Goal: Information Seeking & Learning: Learn about a topic

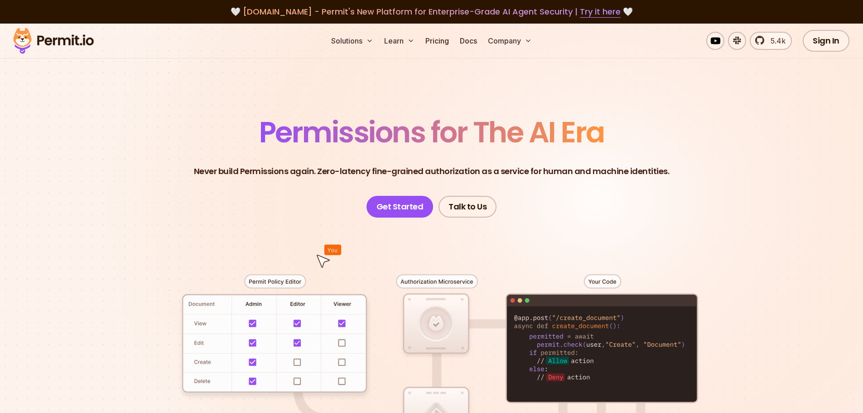
click at [307, 172] on p "Never build Permissions again. Zero-latency fine-grained authorization as a ser…" at bounding box center [431, 171] width 475 height 13
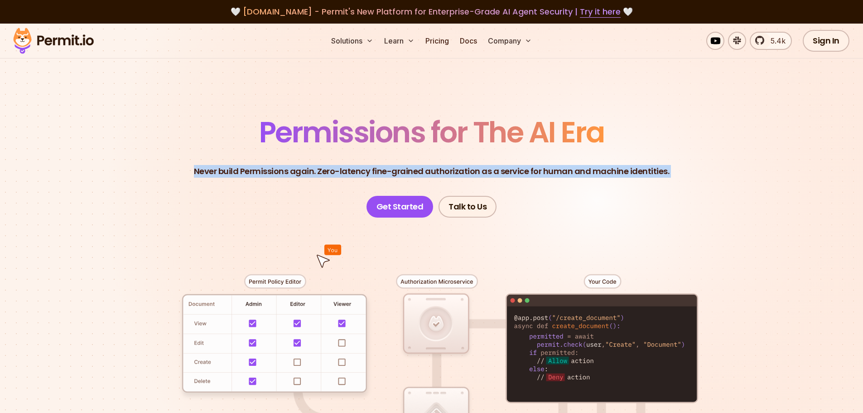
click at [307, 172] on p "Never build Permissions again. Zero-latency fine-grained authorization as a ser…" at bounding box center [431, 171] width 475 height 13
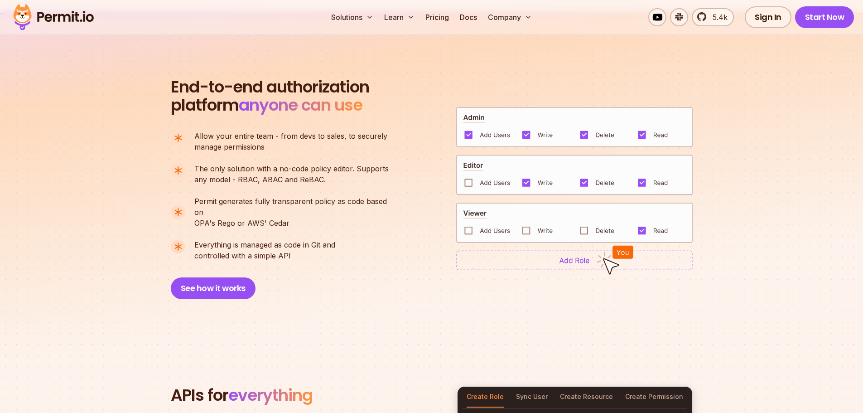
scroll to position [634, 0]
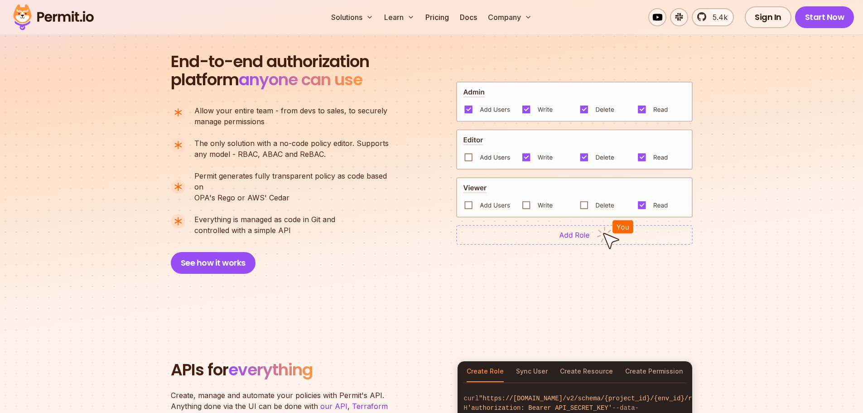
click at [770, 158] on section "End-to-end authorization platform anyone can use A no-code authorization platfo…" at bounding box center [431, 152] width 863 height 330
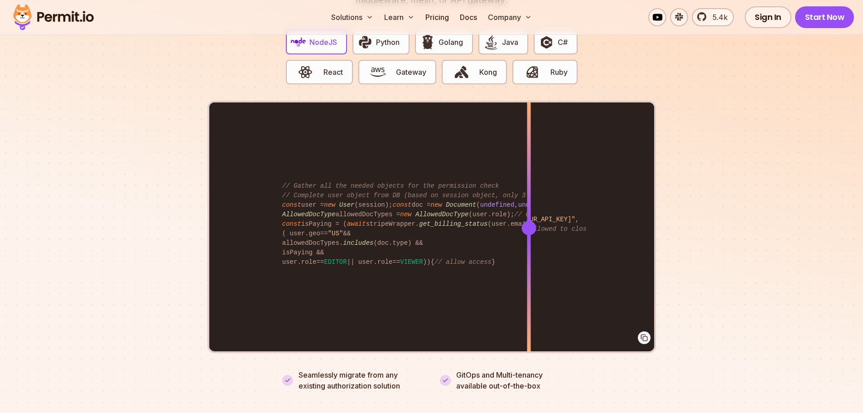
scroll to position [1857, 0]
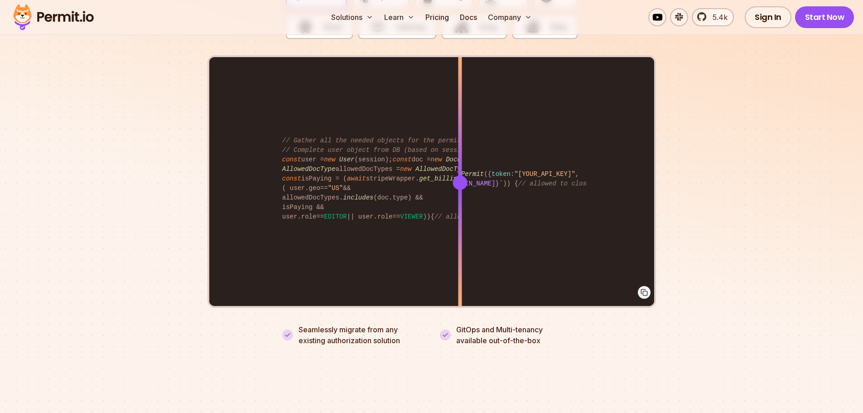
drag, startPoint x: 475, startPoint y: 216, endPoint x: 459, endPoint y: 229, distance: 19.7
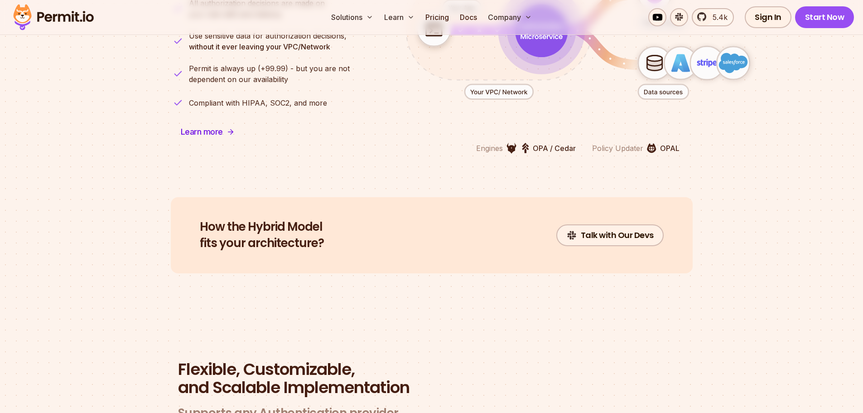
scroll to position [2355, 0]
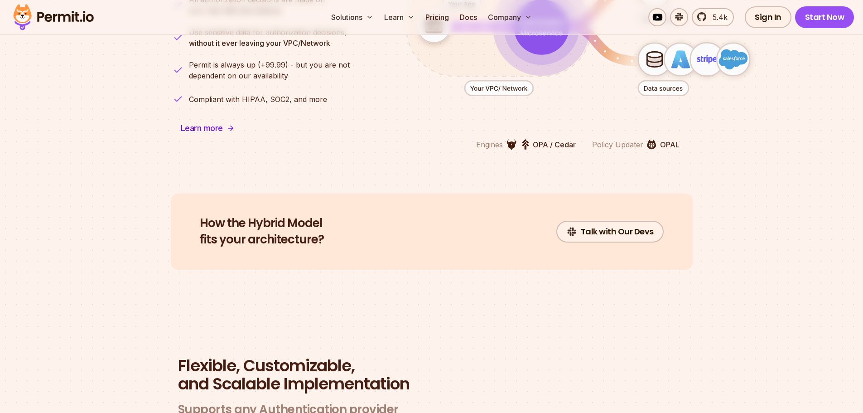
click at [269, 64] on p "Permit is always up (+99.99) - but you are not dependent on our availability" at bounding box center [269, 70] width 161 height 22
click at [430, 16] on link "Pricing" at bounding box center [437, 17] width 31 height 18
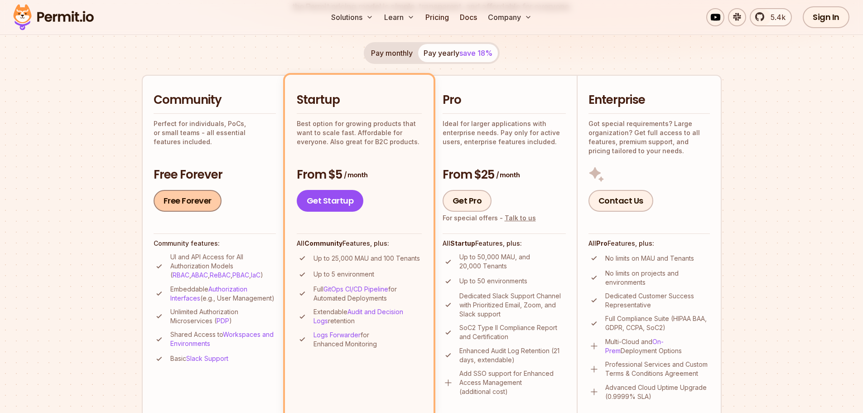
scroll to position [181, 0]
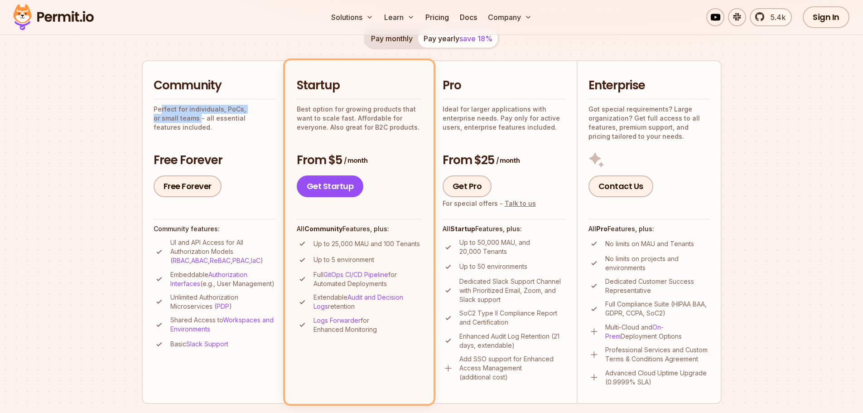
drag, startPoint x: 162, startPoint y: 110, endPoint x: 174, endPoint y: 116, distance: 13.6
click at [174, 116] on p "Perfect for individuals, PoCs, or small teams - all essential features included." at bounding box center [215, 118] width 122 height 27
click at [118, 122] on section "Permit Pricing From Free to Predictable Scaling From a startup with 100 users t…" at bounding box center [431, 332] width 863 height 980
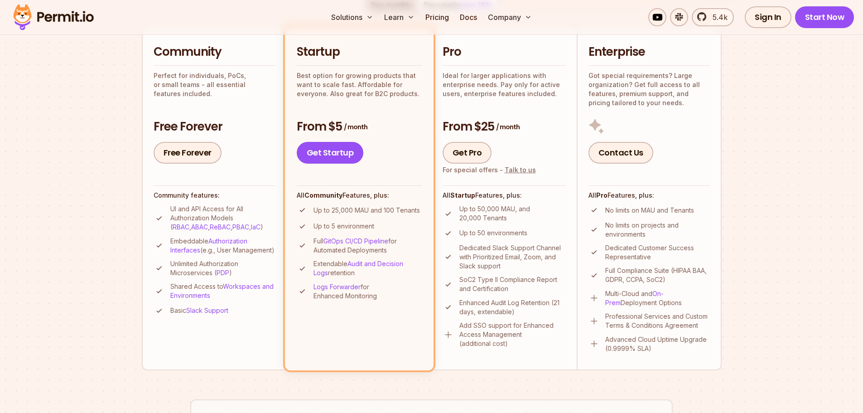
scroll to position [272, 0]
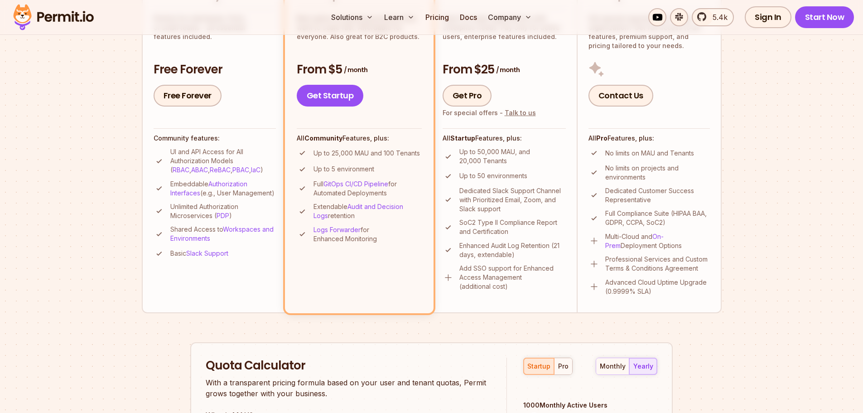
click at [444, 275] on img at bounding box center [447, 277] width 11 height 11
click at [450, 275] on img at bounding box center [447, 277] width 11 height 11
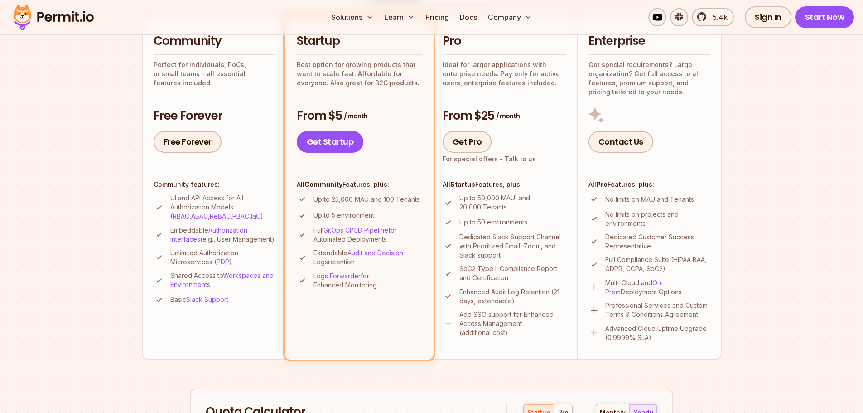
scroll to position [181, 0]
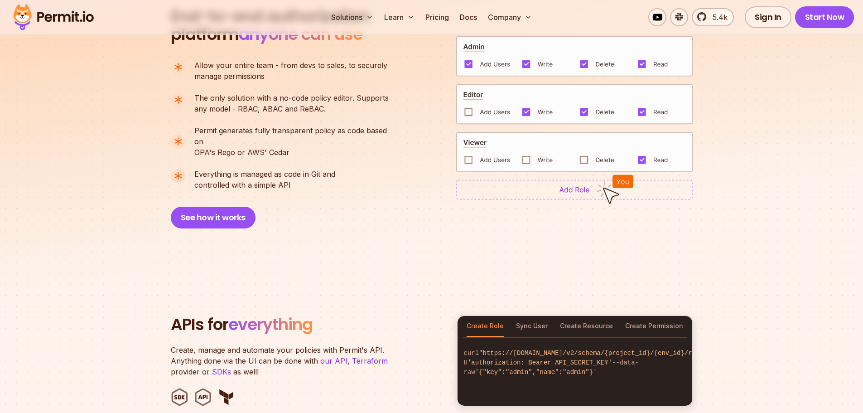
scroll to position [679, 0]
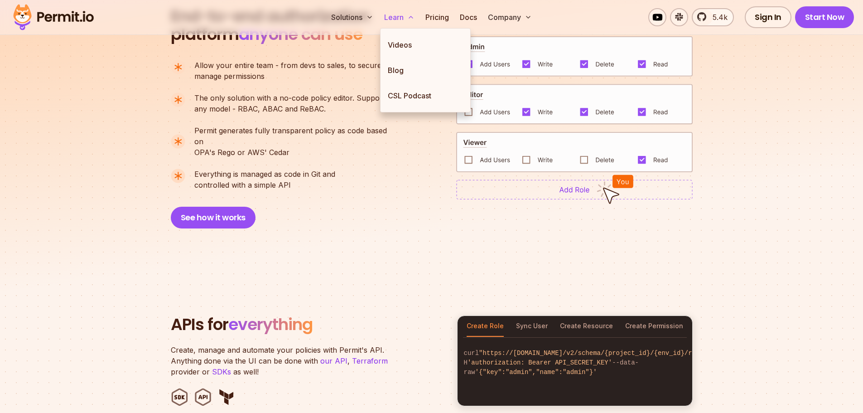
click at [411, 16] on icon at bounding box center [410, 17] width 7 height 7
click at [403, 46] on link "Videos" at bounding box center [425, 44] width 90 height 25
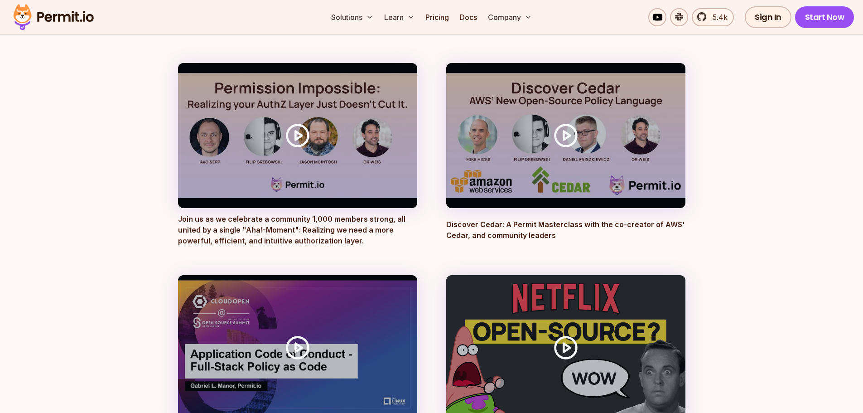
scroll to position [1042, 0]
